Goal: Navigation & Orientation: Find specific page/section

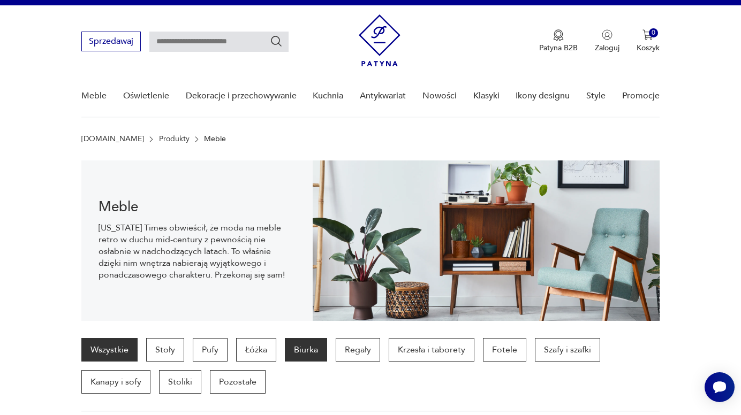
click at [299, 350] on p "Biurka" at bounding box center [306, 350] width 42 height 24
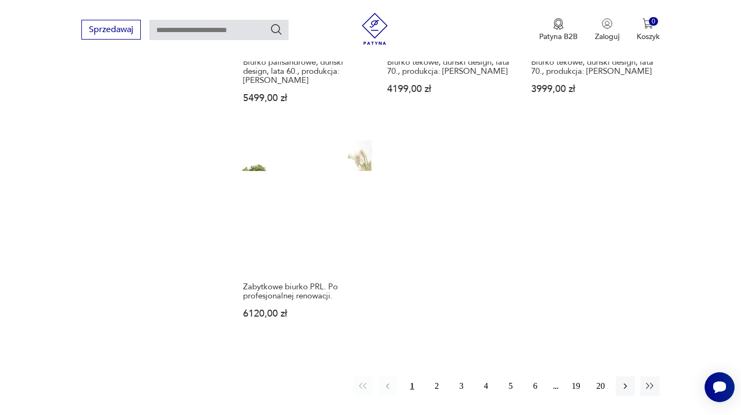
scroll to position [1514, 0]
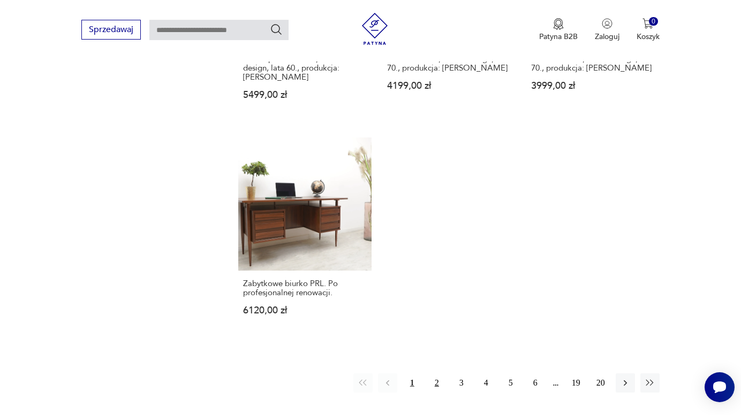
click at [436, 374] on button "2" at bounding box center [436, 383] width 19 height 19
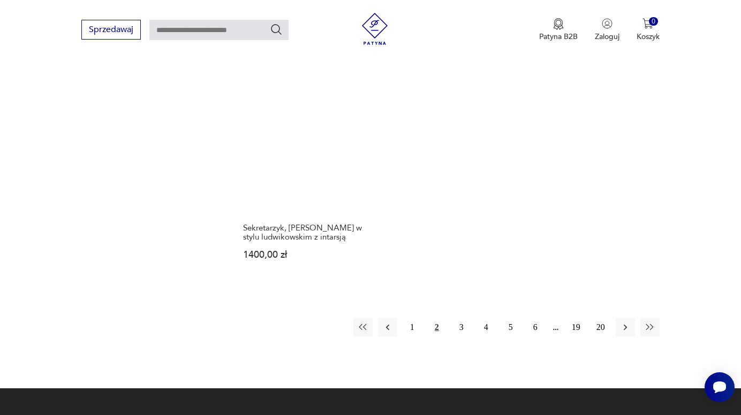
scroll to position [1516, 0]
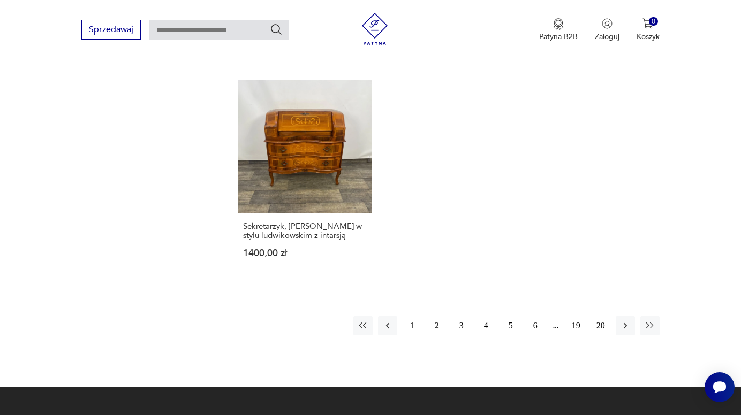
click at [460, 316] on button "3" at bounding box center [461, 325] width 19 height 19
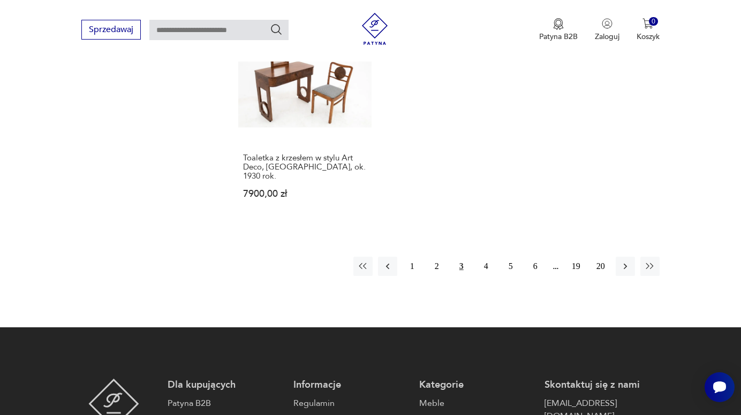
scroll to position [1607, 0]
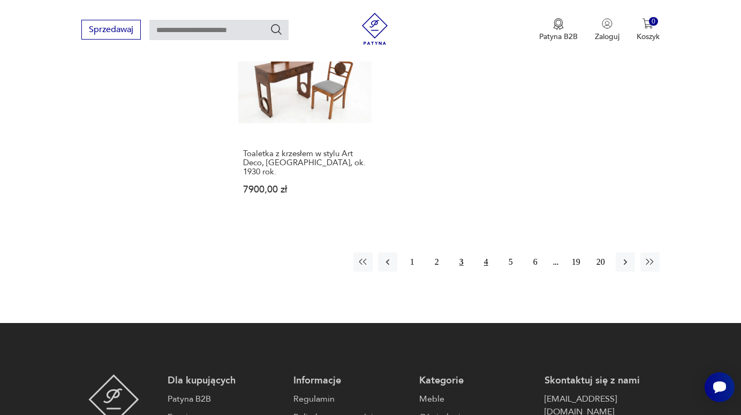
click at [489, 253] on button "4" at bounding box center [486, 262] width 19 height 19
